Goal: Task Accomplishment & Management: Manage account settings

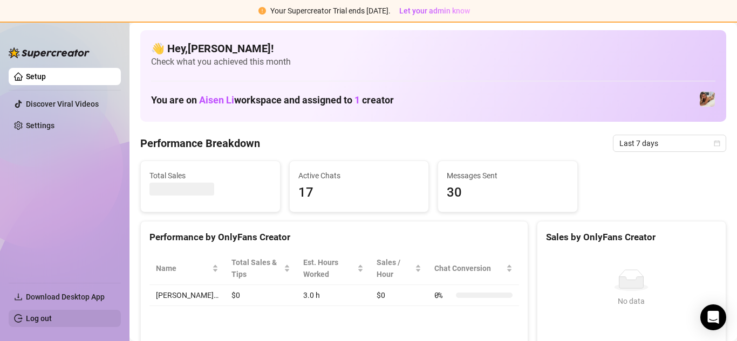
click at [52, 321] on link "Log out" at bounding box center [39, 318] width 26 height 9
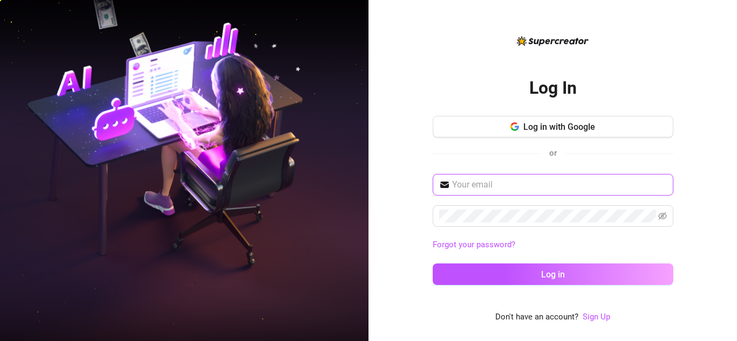
type input "[EMAIL_ADDRESS][DOMAIN_NAME]"
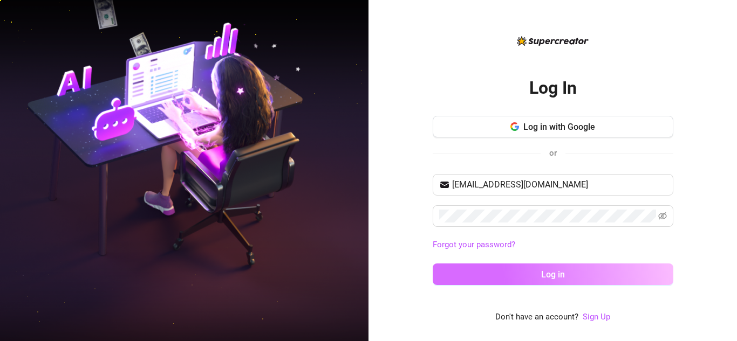
click at [510, 272] on button "Log in" at bounding box center [553, 275] width 241 height 22
